Goal: Information Seeking & Learning: Check status

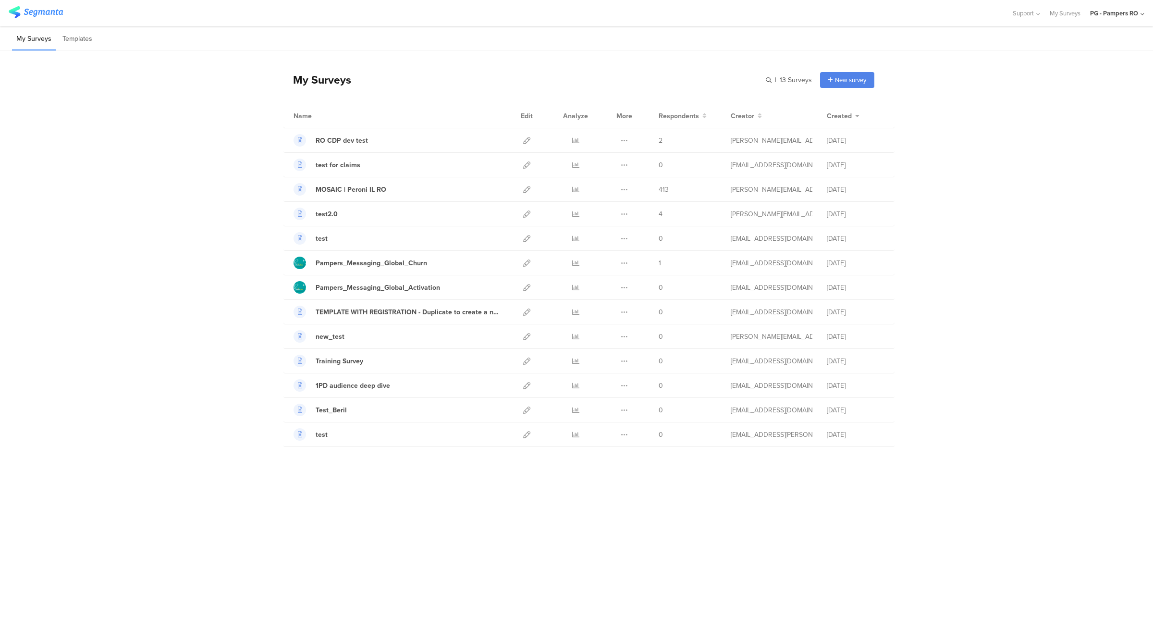
click at [1113, 13] on div "PG - Pampers RO" at bounding box center [1114, 13] width 48 height 9
click at [1082, 143] on span "PG - Pampers FR Janrain" at bounding box center [1066, 144] width 67 height 9
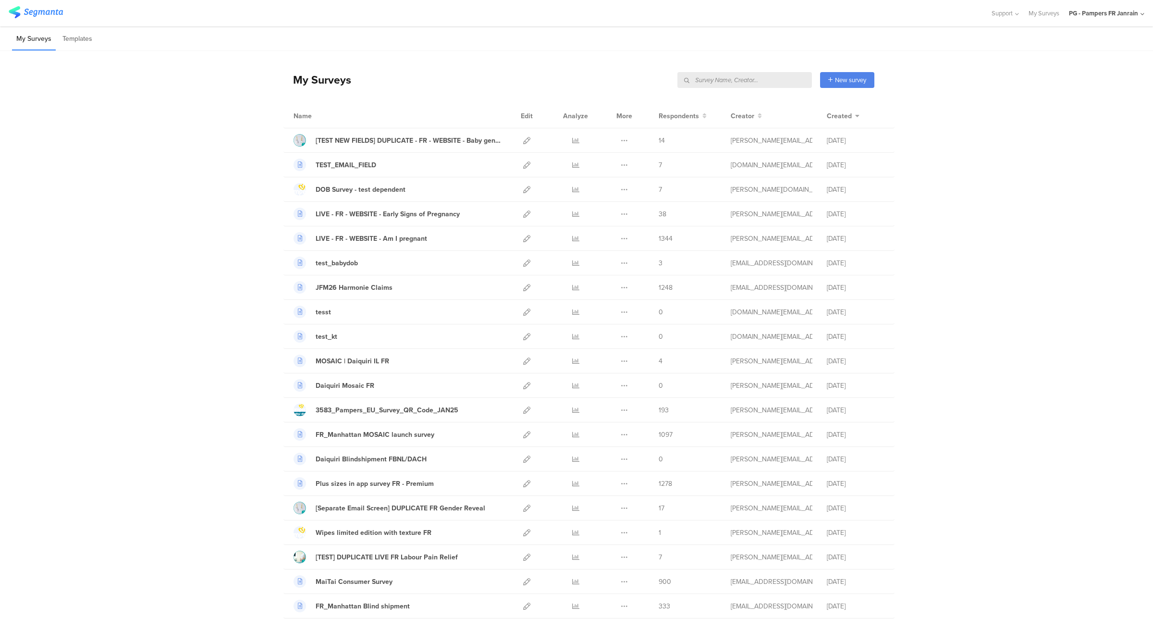
click at [758, 80] on input "text" at bounding box center [744, 80] width 134 height 16
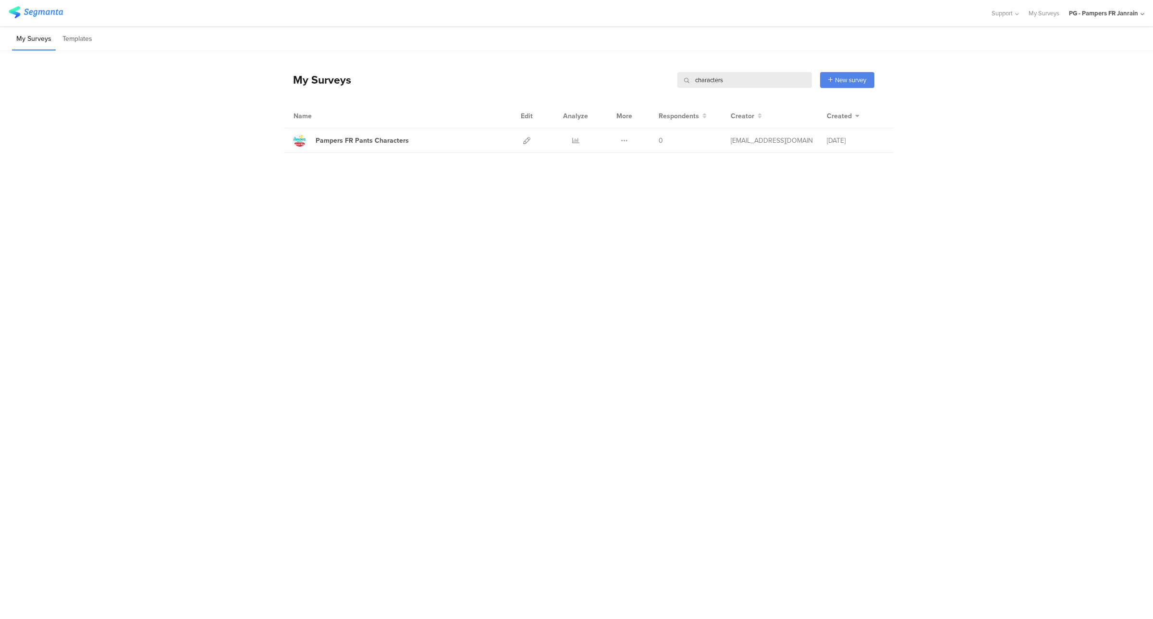
type input "characters"
click at [1118, 16] on div "PG - Pampers FR Janrain" at bounding box center [1103, 13] width 69 height 9
click at [576, 137] on icon at bounding box center [575, 140] width 7 height 7
drag, startPoint x: 764, startPoint y: 78, endPoint x: 659, endPoint y: 80, distance: 104.7
click at [659, 80] on div "My Surveys characters characters New survey Start from scratch Choose from temp…" at bounding box center [578, 80] width 591 height 38
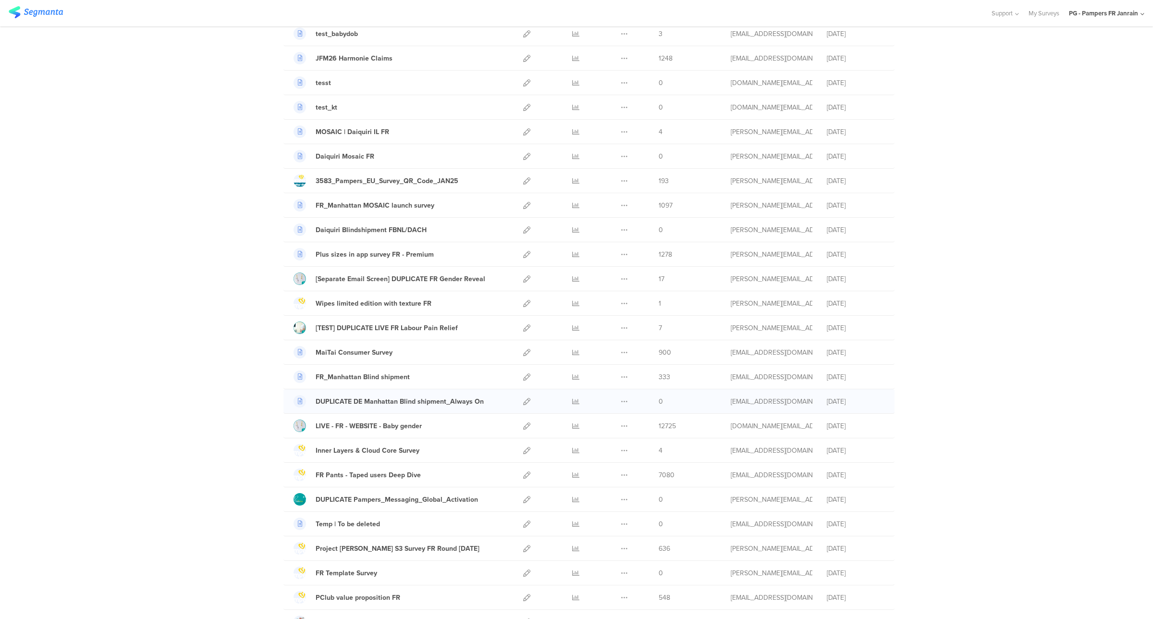
scroll to position [240, 0]
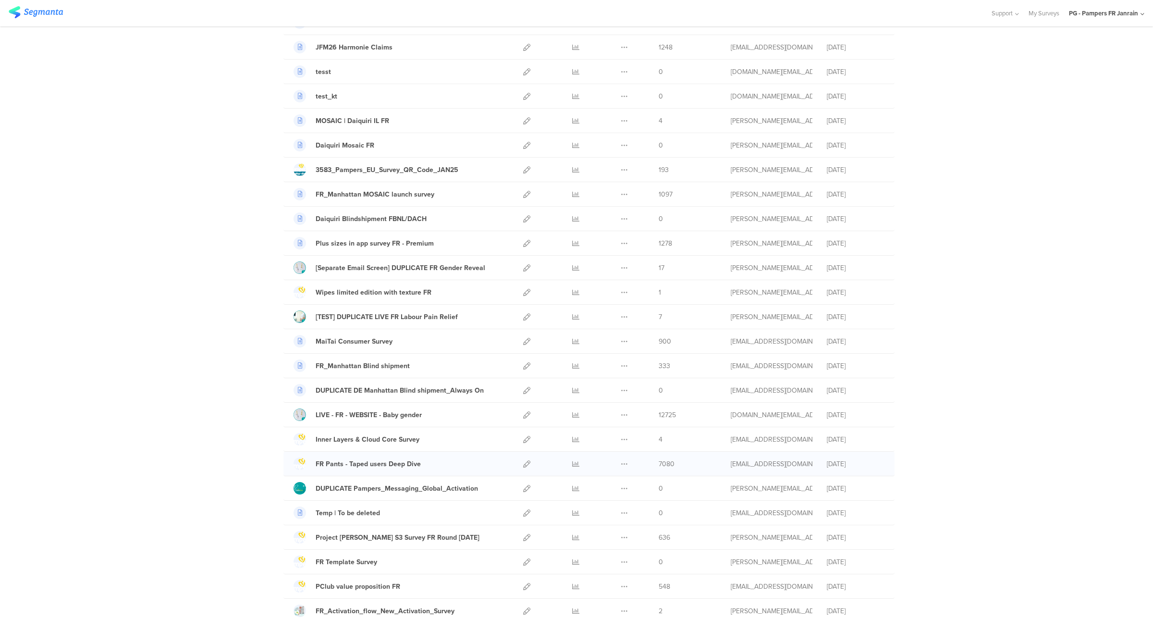
click at [745, 467] on div "richi.a@pg.com" at bounding box center [771, 464] width 82 height 10
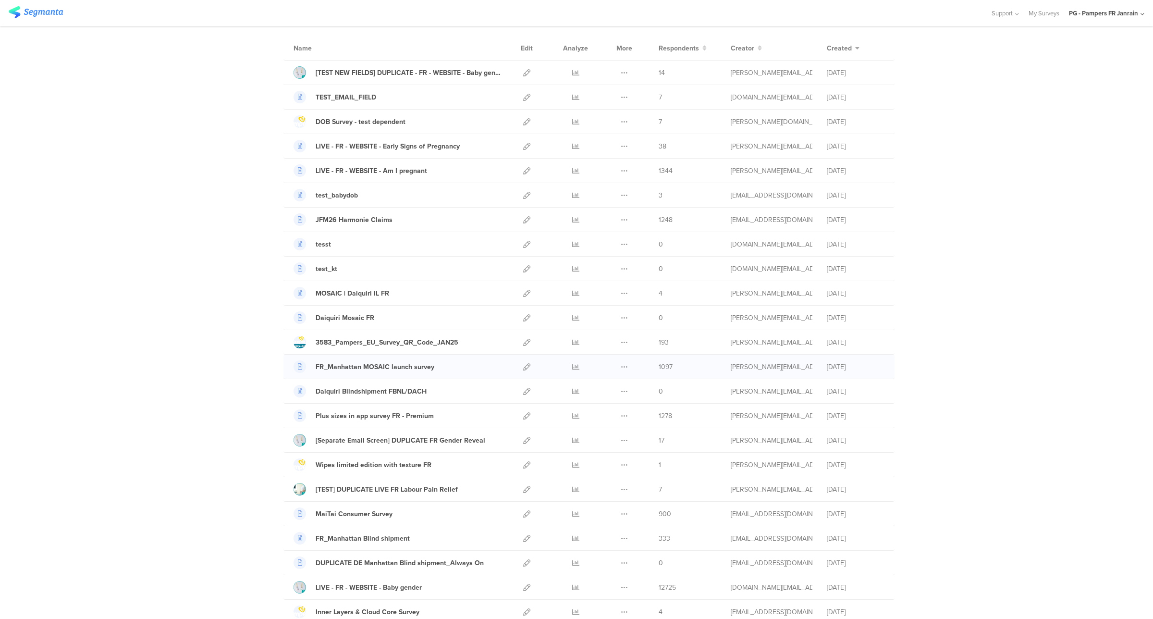
scroll to position [0, 0]
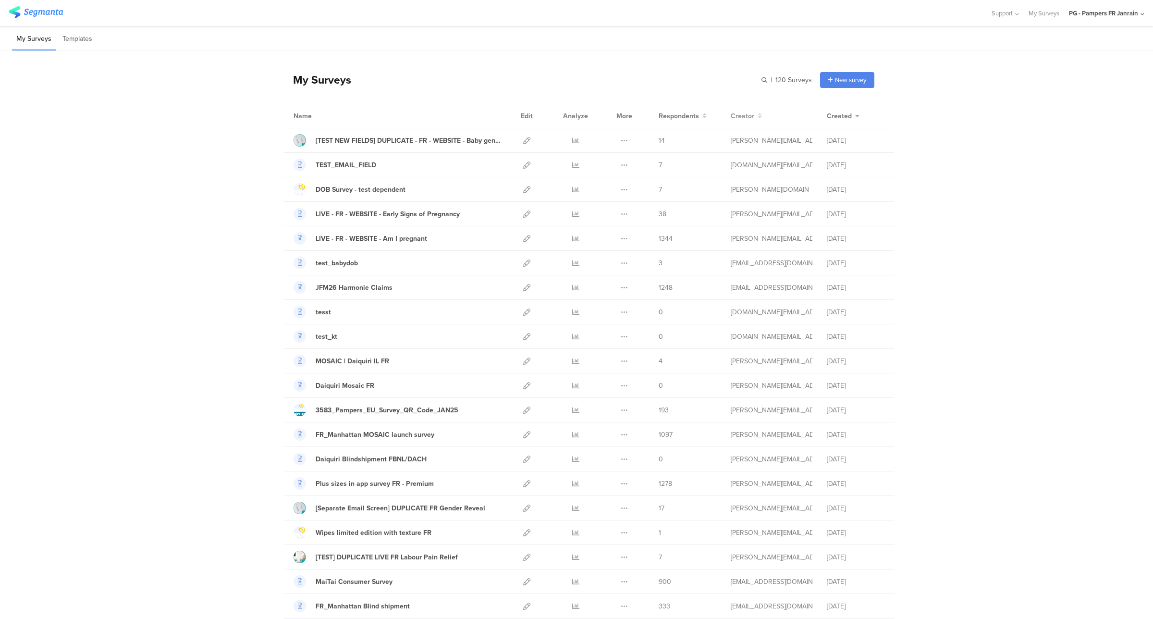
click at [756, 114] on icon at bounding box center [759, 115] width 6 height 7
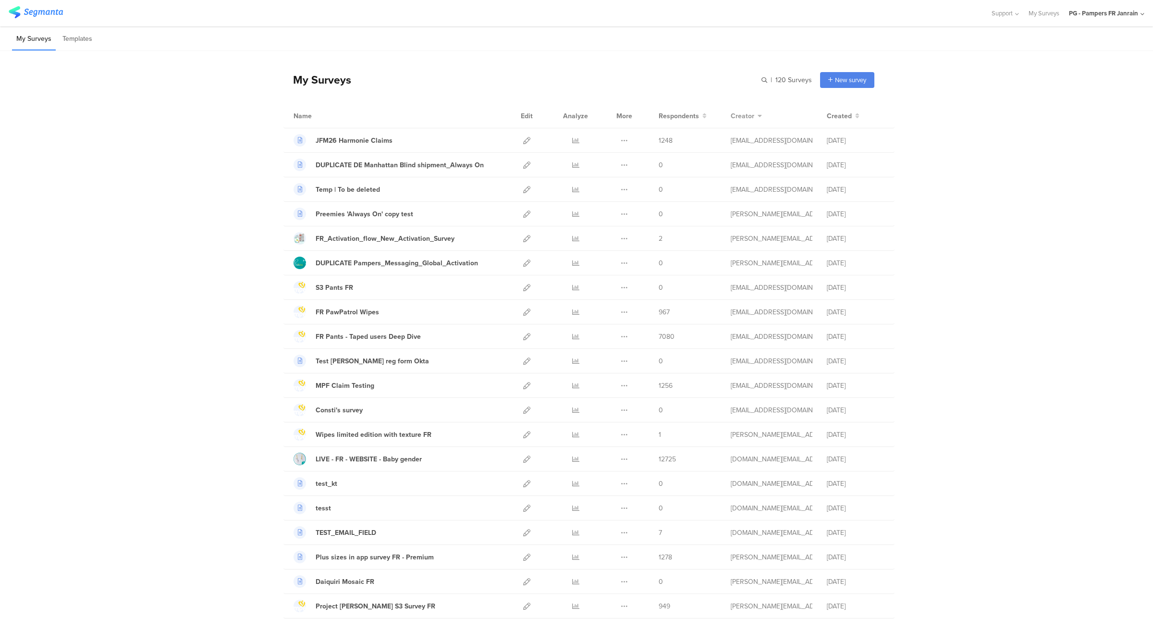
click at [756, 116] on icon at bounding box center [759, 115] width 6 height 7
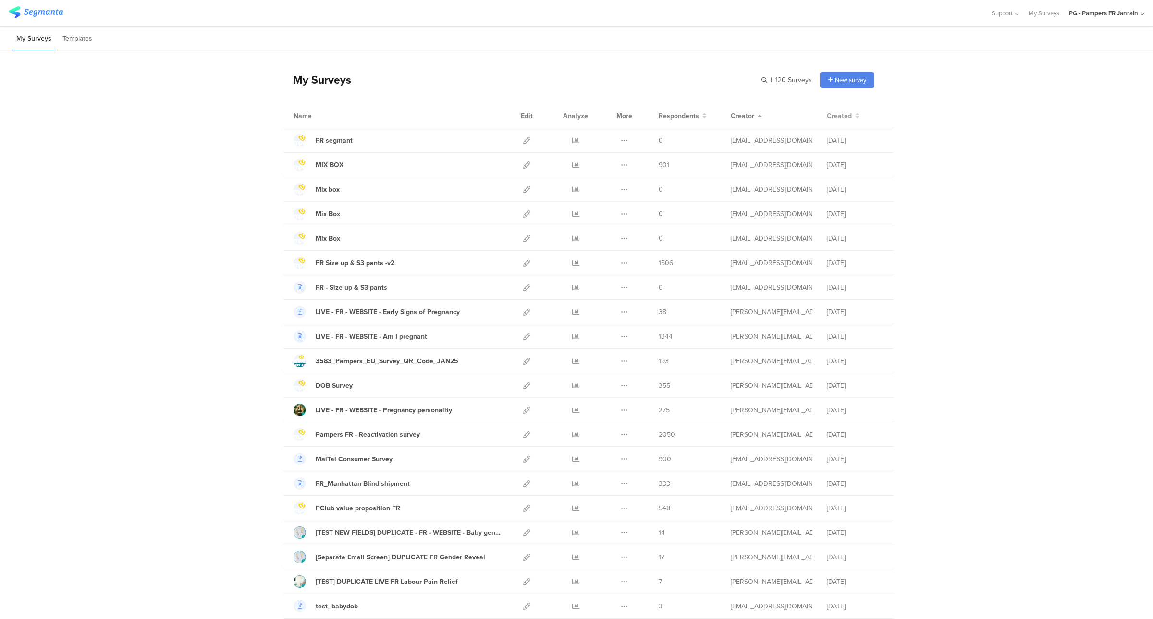
click at [847, 112] on button "Created" at bounding box center [843, 116] width 33 height 10
